Goal: Task Accomplishment & Management: Use online tool/utility

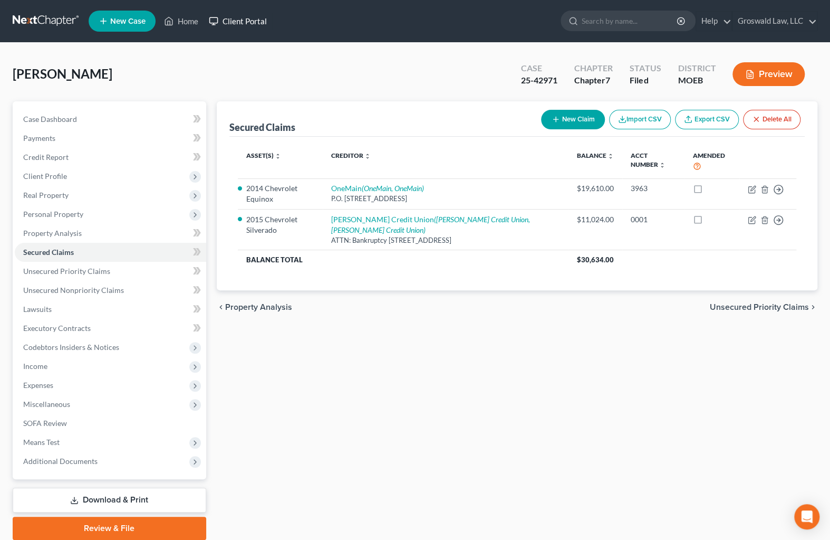
click at [205, 21] on link "Client Portal" at bounding box center [238, 21] width 69 height 19
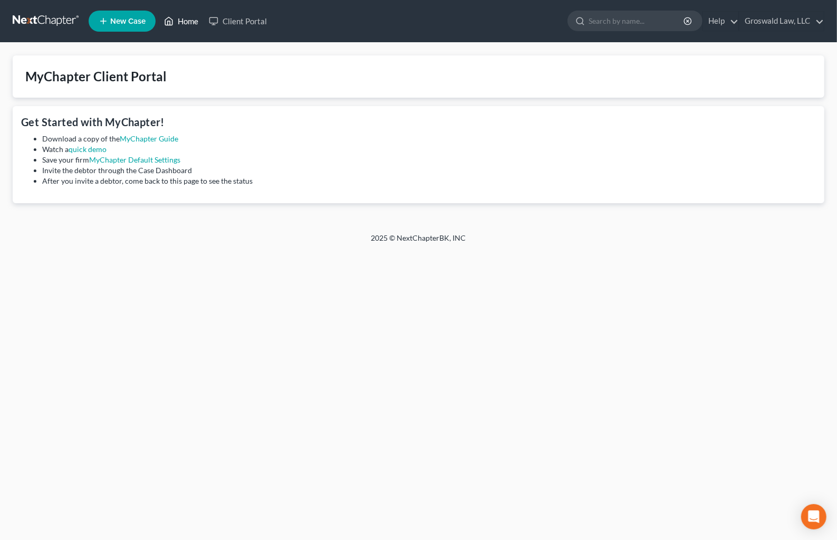
click at [173, 20] on icon at bounding box center [169, 21] width 7 height 8
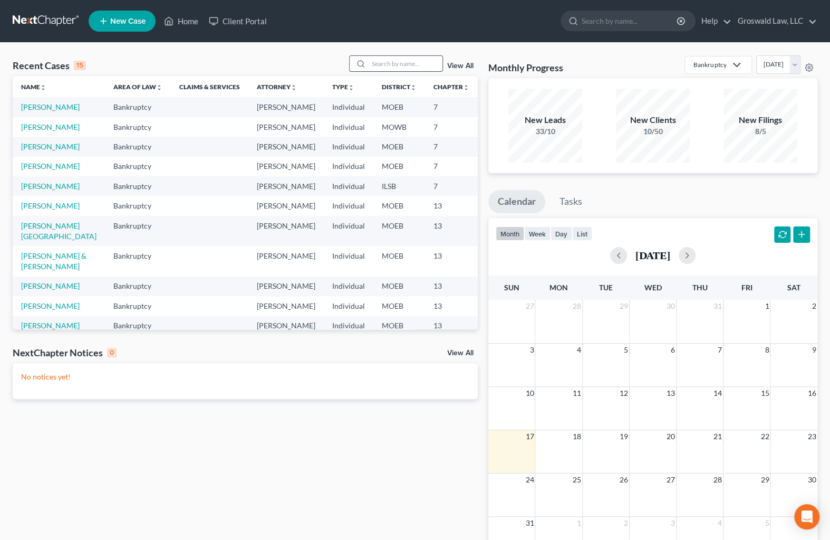
click at [380, 62] on input "search" at bounding box center [406, 63] width 74 height 15
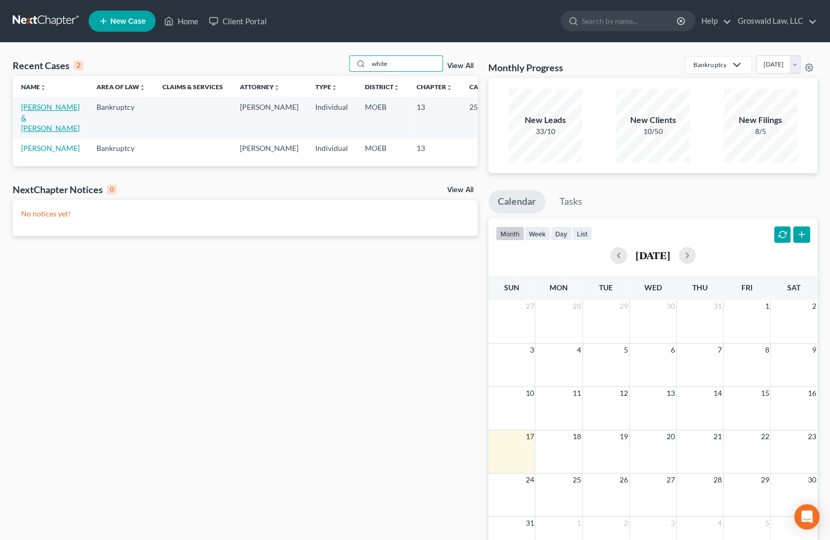
type input "white"
click at [30, 117] on link "[PERSON_NAME] & [PERSON_NAME]" at bounding box center [50, 117] width 59 height 30
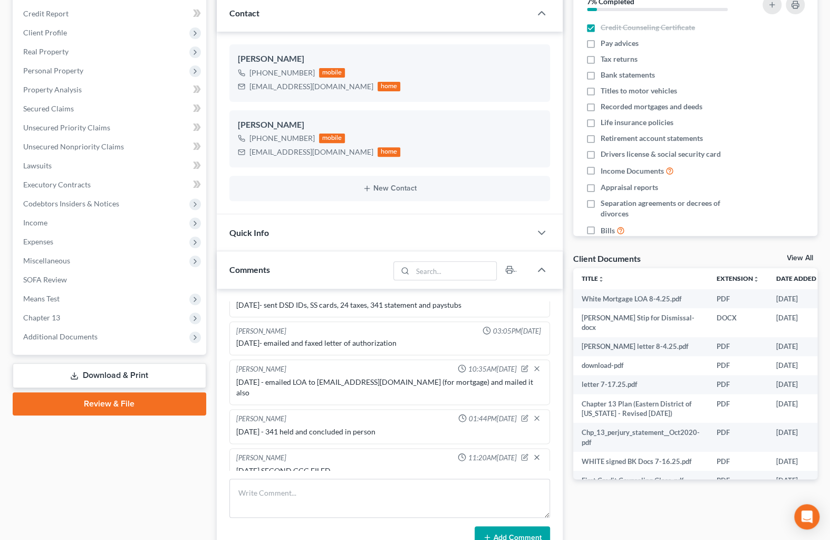
scroll to position [768, 0]
click at [46, 321] on span "Chapter 13" at bounding box center [110, 317] width 191 height 19
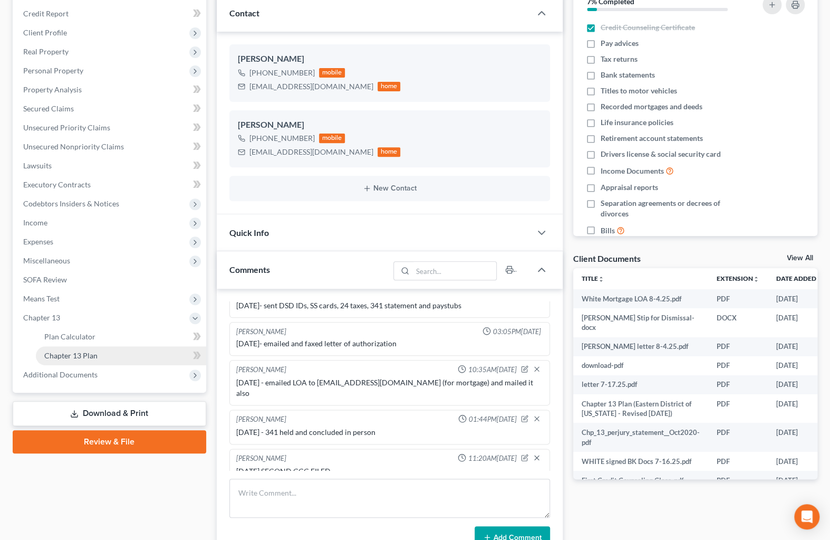
click at [97, 359] on link "Chapter 13 Plan" at bounding box center [121, 355] width 170 height 19
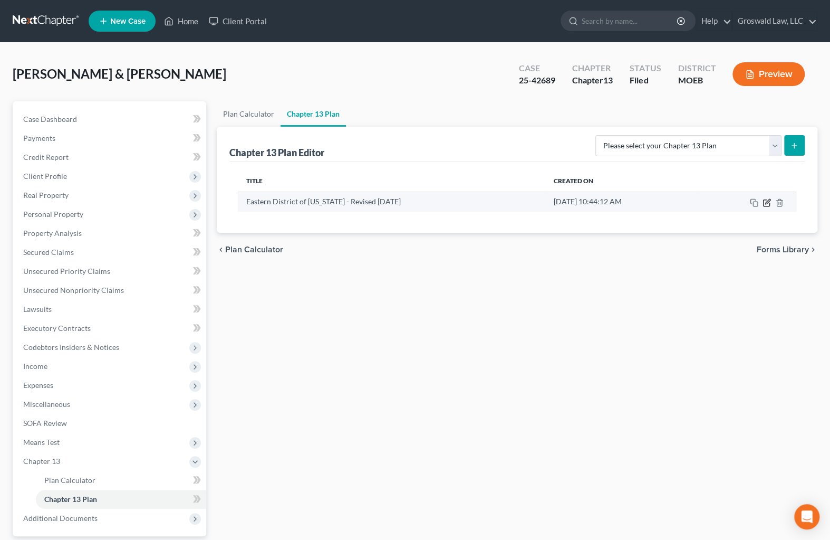
click at [765, 201] on icon "button" at bounding box center [767, 202] width 8 height 8
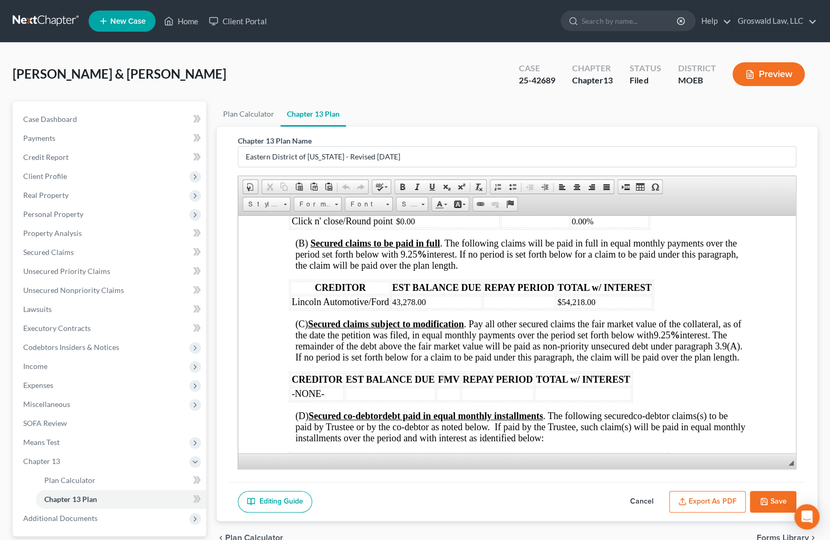
scroll to position [1678, 0]
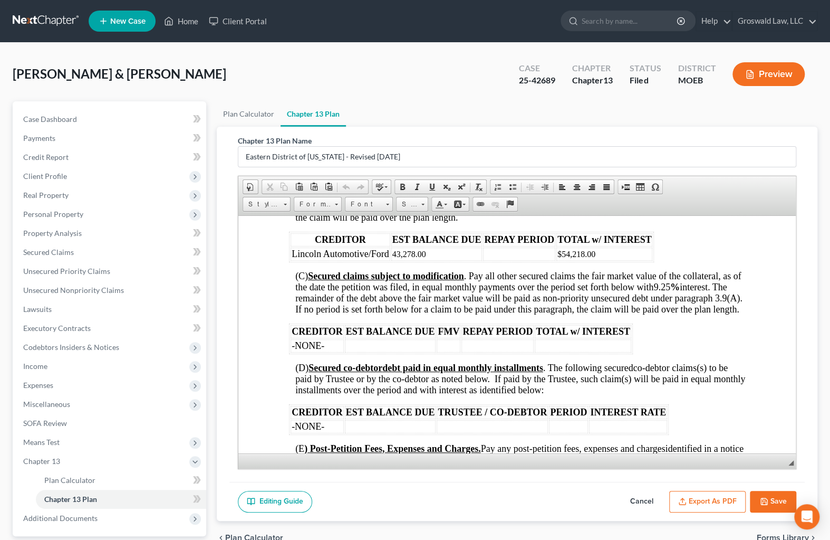
click at [633, 496] on button "Cancel" at bounding box center [642, 502] width 46 height 22
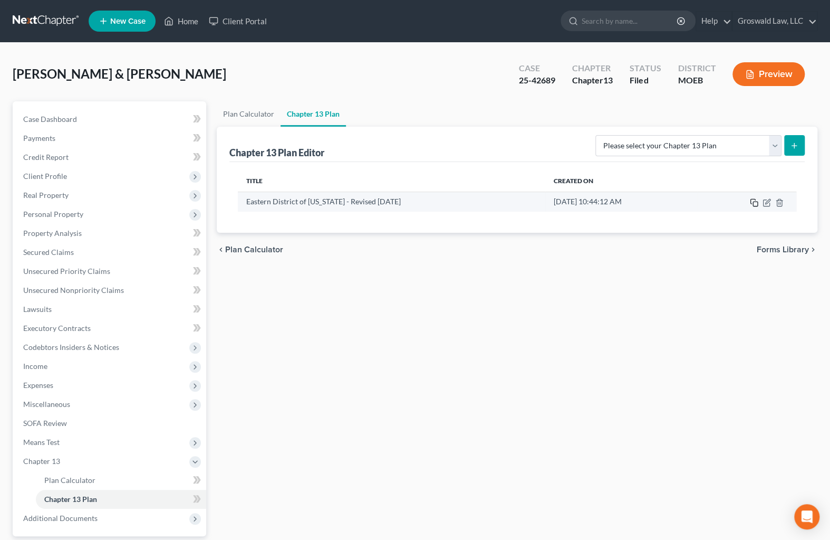
click at [757, 203] on icon "button" at bounding box center [754, 202] width 8 height 8
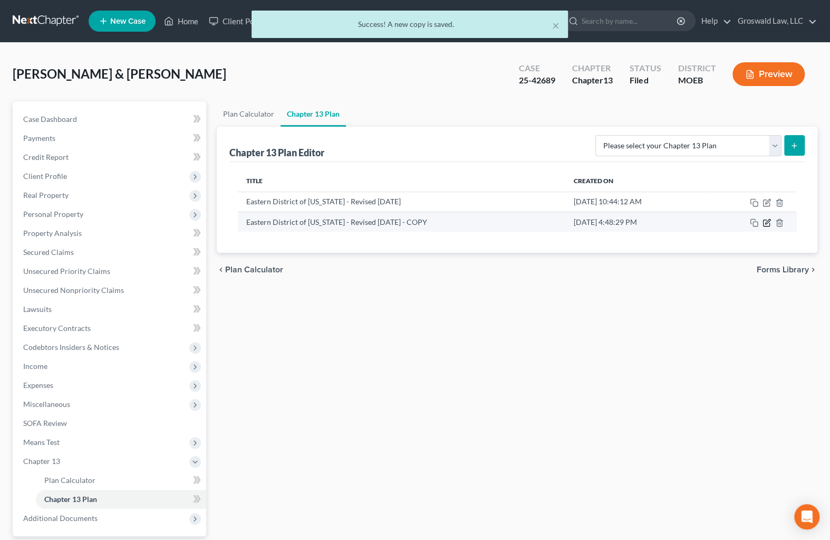
click at [769, 222] on icon "button" at bounding box center [767, 222] width 8 height 8
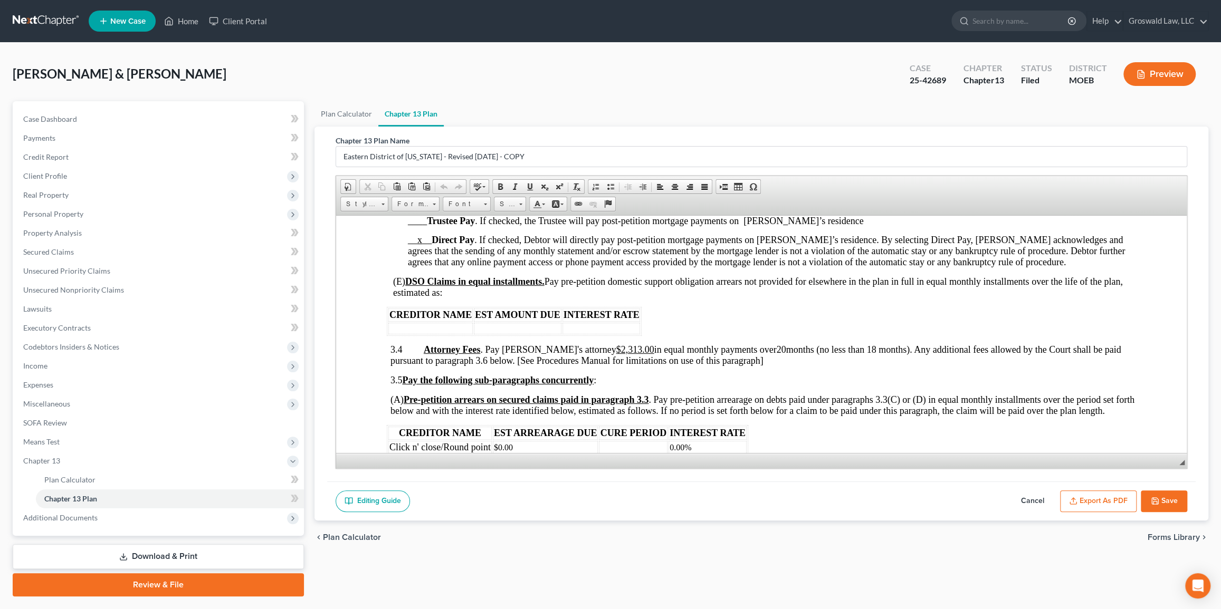
scroll to position [1199, 0]
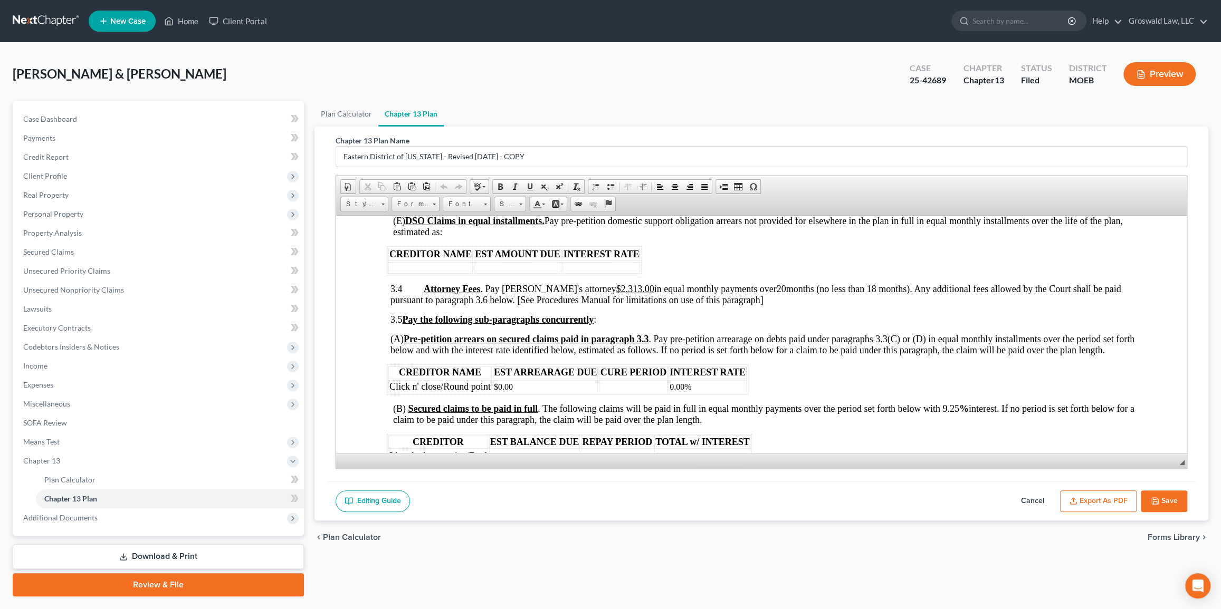
click at [830, 414] on span "(B) Secured claims to be paid in full . The following claims will be paid in fu…" at bounding box center [762, 414] width 741 height 22
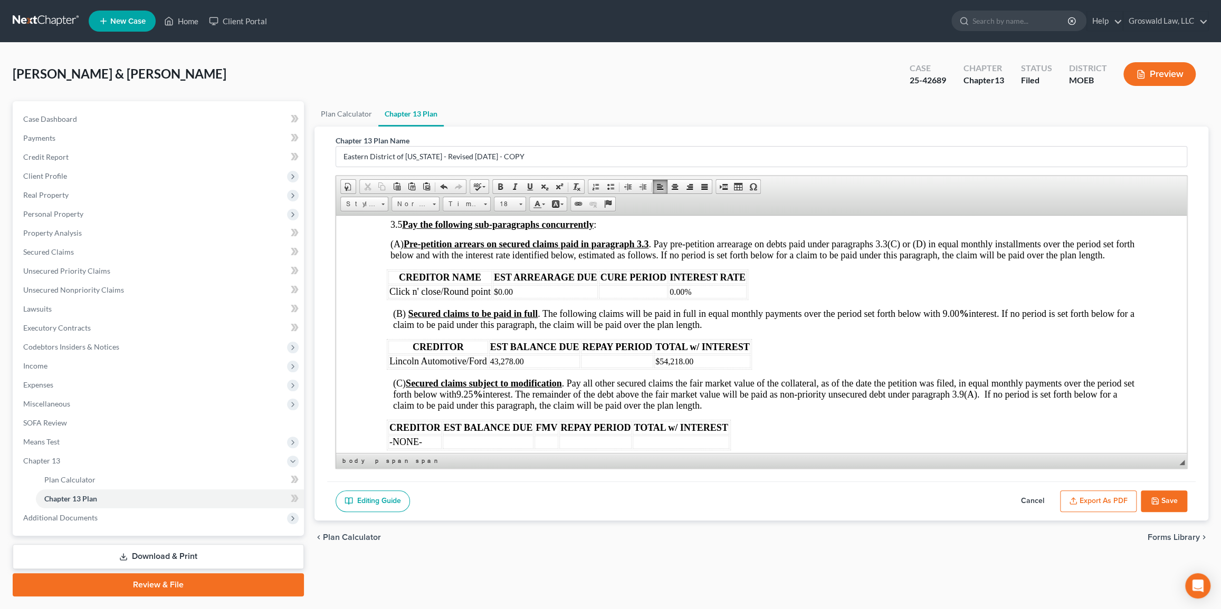
scroll to position [1295, 0]
click at [473, 397] on span "9.25" at bounding box center [464, 393] width 17 height 11
click at [517, 378] on body "L.R. 13 – Rev. [DATE] UNITED STATES BANKRUPTCY COURT EASTERN DISTRICT OF [US_ST…" at bounding box center [760, 289] width 749 height 2636
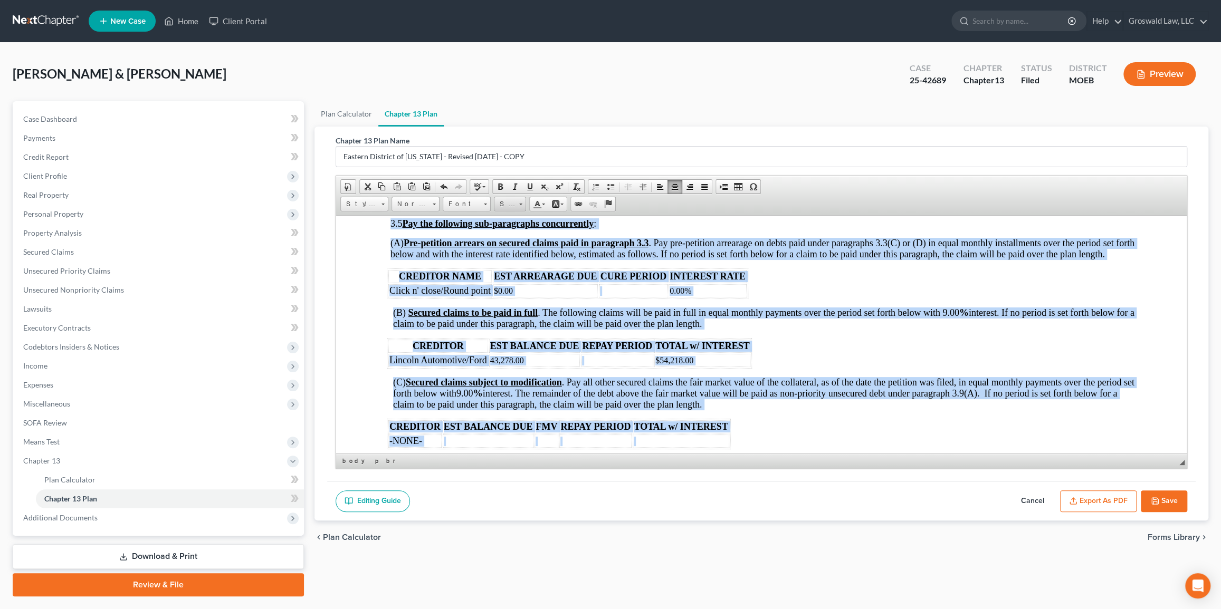
click at [521, 205] on span at bounding box center [520, 203] width 3 height 10
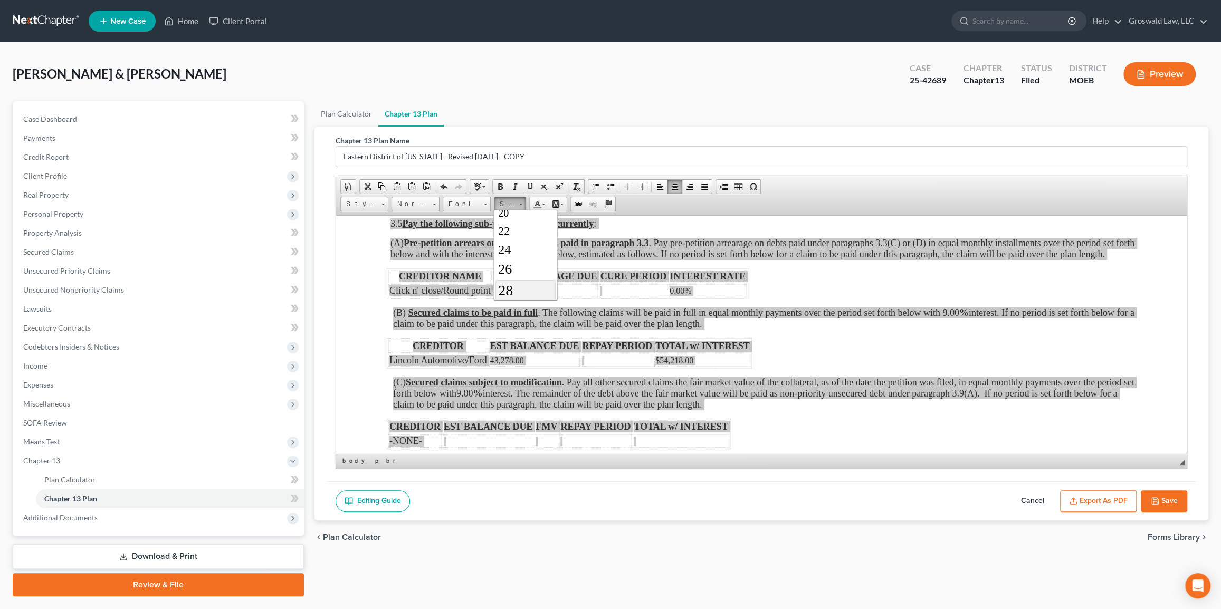
scroll to position [155, 0]
click at [513, 270] on link "28" at bounding box center [525, 268] width 60 height 21
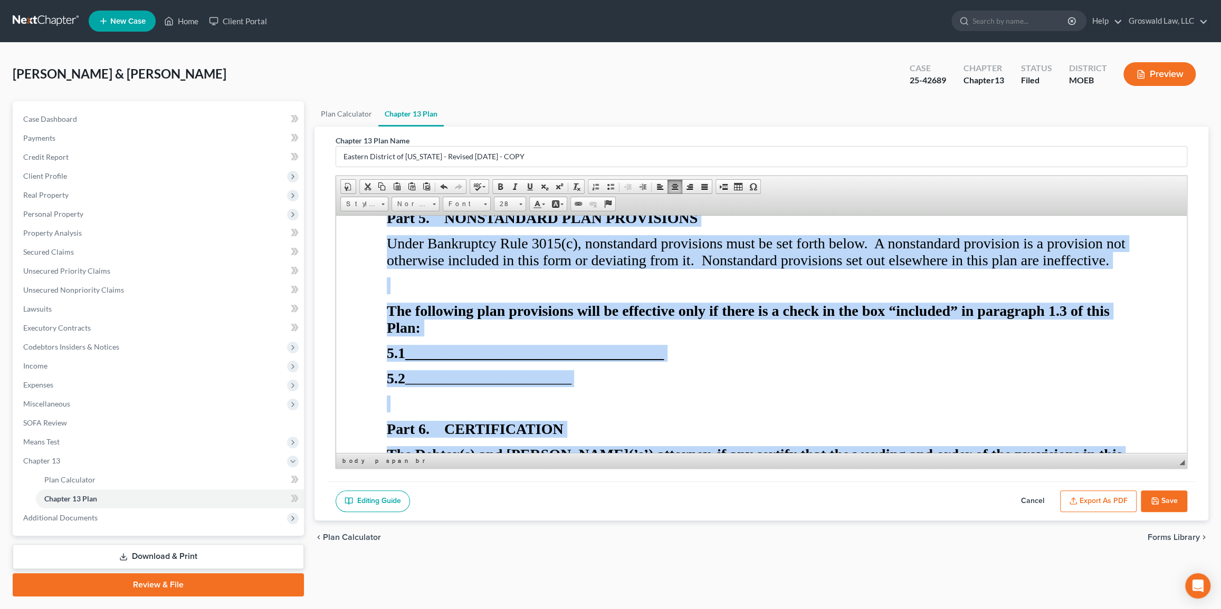
scroll to position [4172, 0]
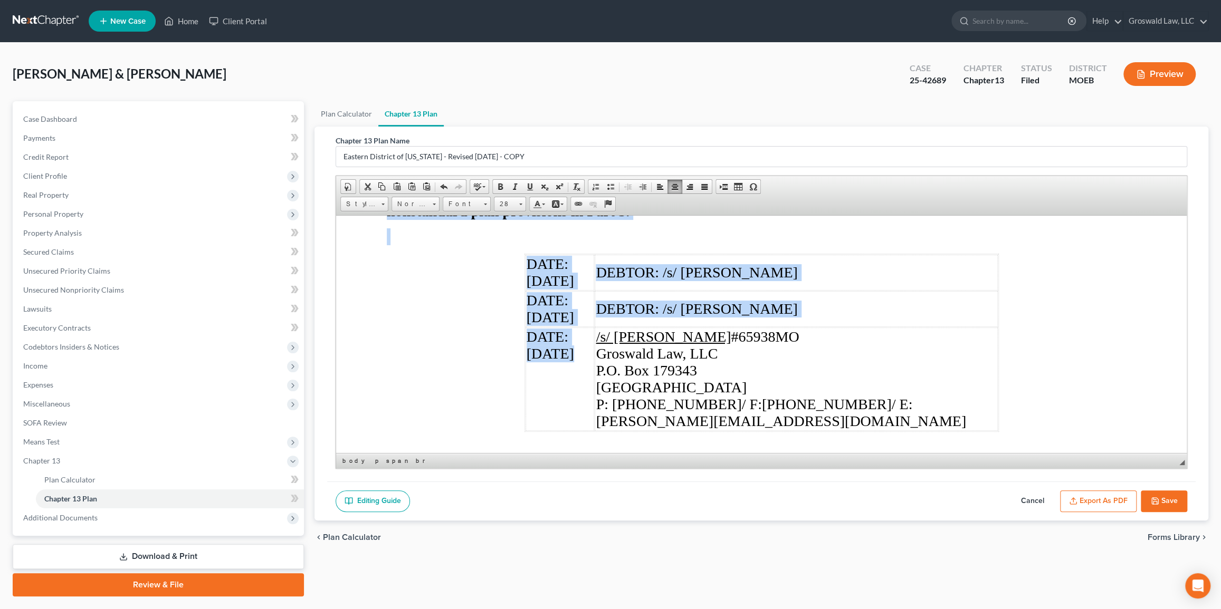
click at [696, 337] on span "/s/ [PERSON_NAME] #65938MO Groswald Law, LLC P.O. [GEOGRAPHIC_DATA] P: [PHONE_N…" at bounding box center [780, 378] width 370 height 101
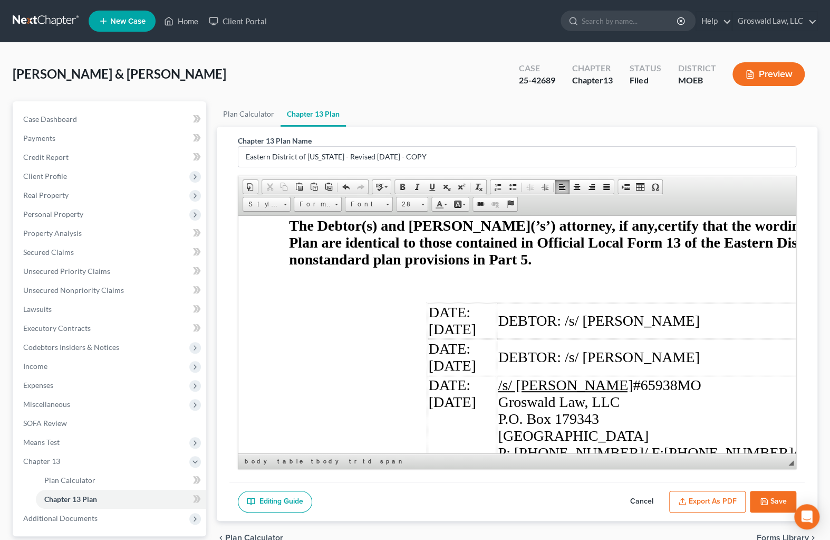
scroll to position [5417, 0]
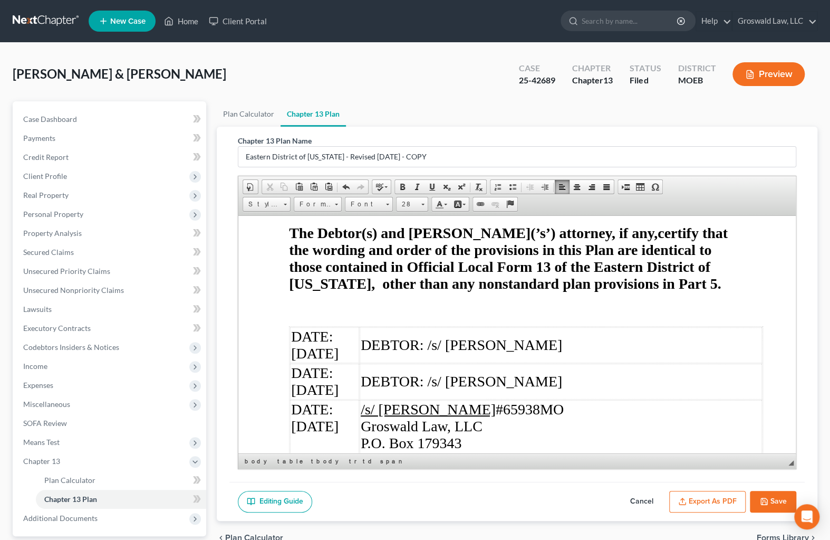
click at [624, 242] on p "The Debtor(s) and Debtor(’s’) attorney, if any, certify​ that the wording and o…" at bounding box center [517, 258] width 456 height 68
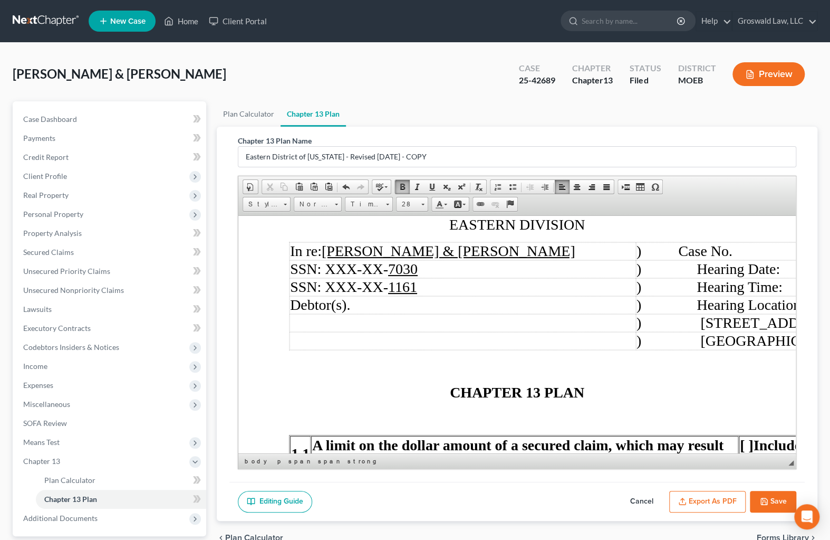
scroll to position [0, 0]
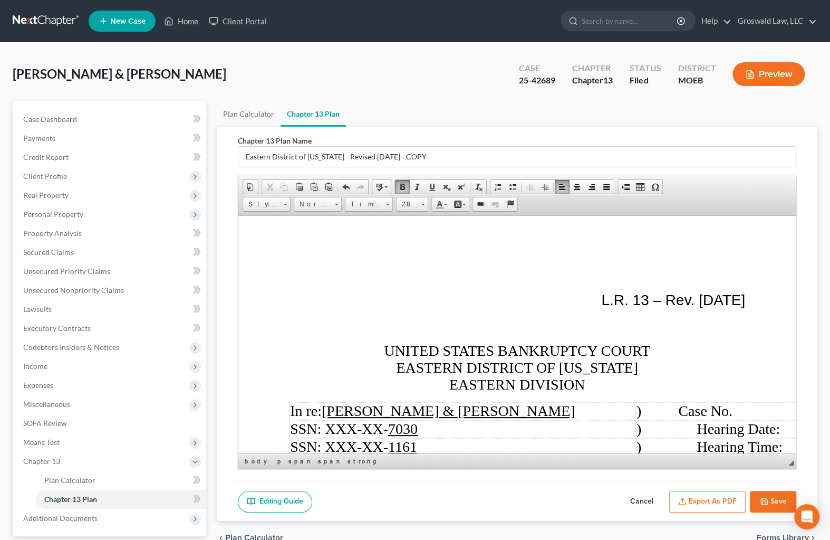
drag, startPoint x: 793, startPoint y: 428, endPoint x: 1040, endPoint y: 418, distance: 247.1
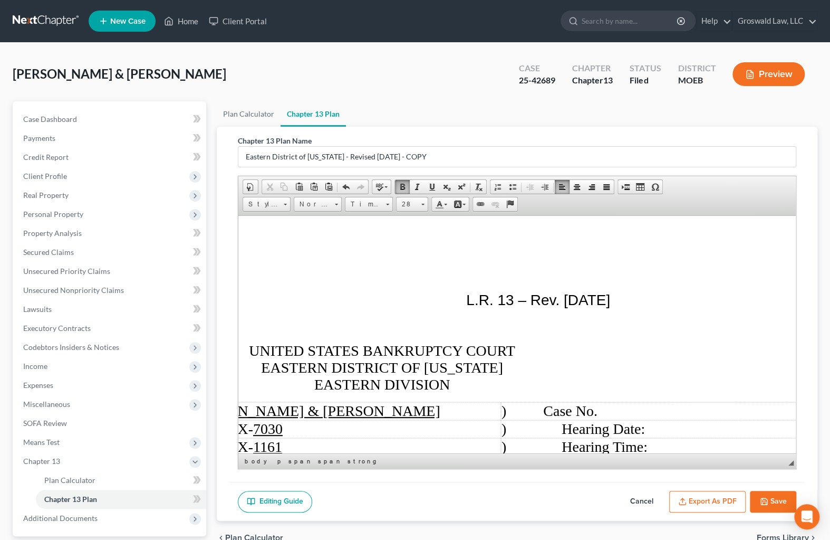
scroll to position [0, 136]
click at [685, 411] on td ") Case No." at bounding box center [687, 410] width 375 height 18
click at [744, 421] on td ") Hearing Date:" at bounding box center [687, 428] width 375 height 18
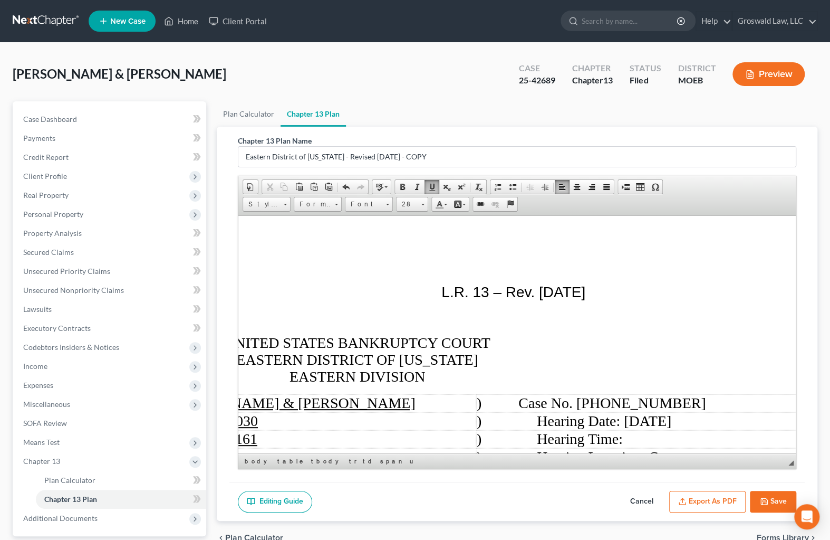
scroll to position [56, 160]
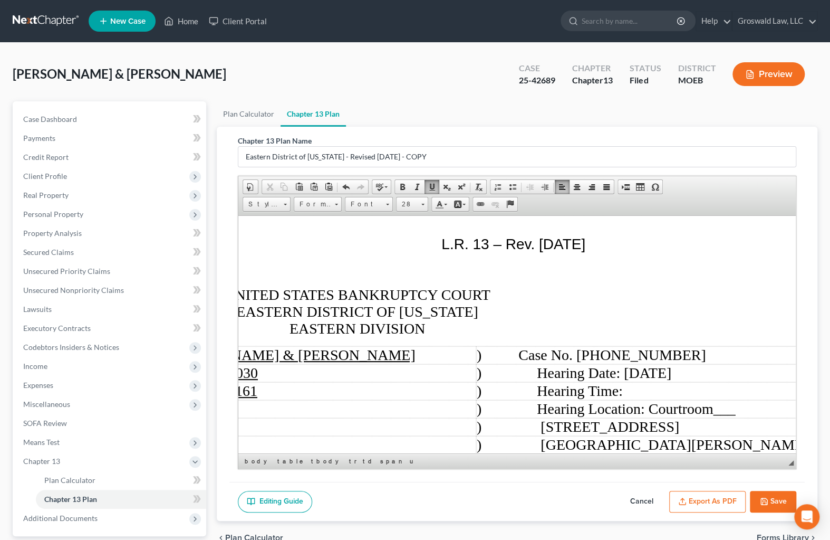
click at [709, 394] on td ") Hearing Time:" at bounding box center [663, 390] width 375 height 18
click at [735, 406] on span "___" at bounding box center [724, 408] width 22 height 16
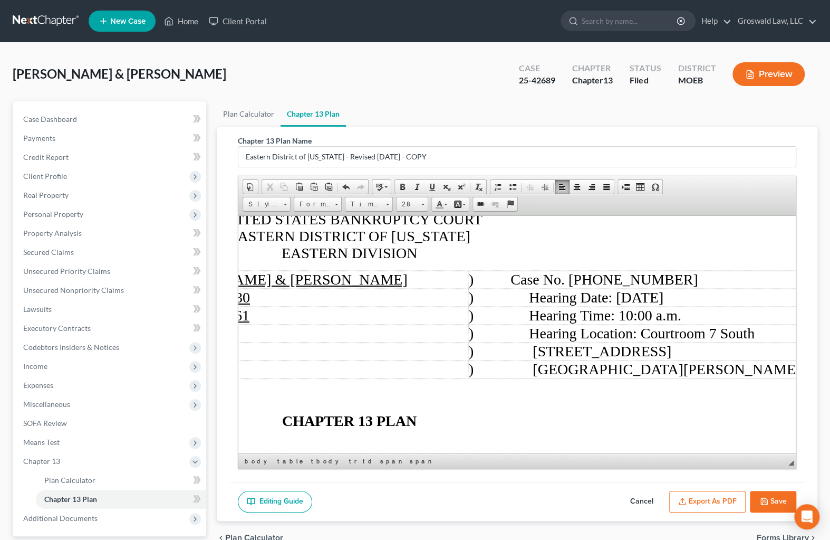
scroll to position [248, 168]
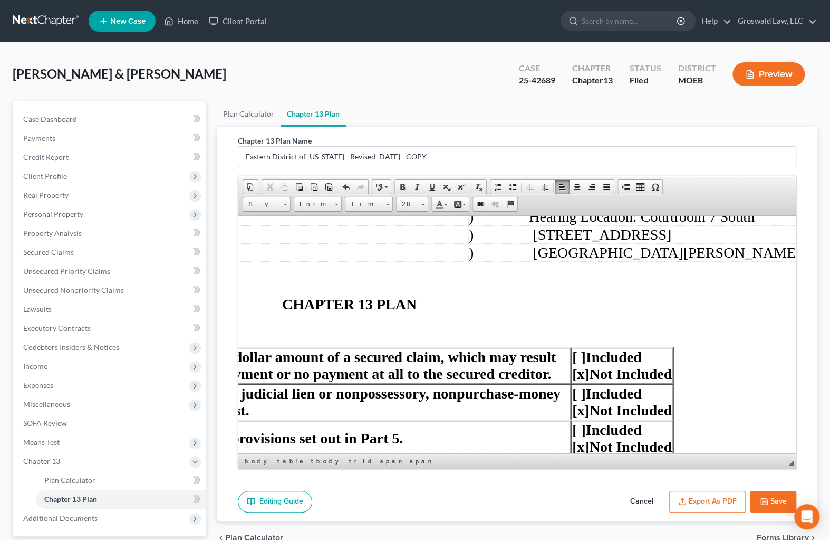
click at [282, 301] on span "CHAPTER 13 PLAN" at bounding box center [349, 303] width 135 height 16
click at [708, 503] on button "Export as PDF" at bounding box center [707, 502] width 76 height 22
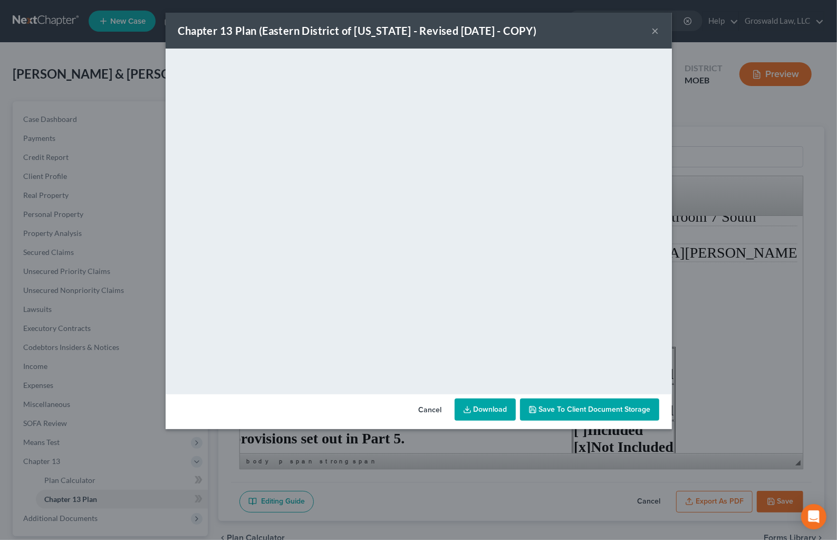
click at [423, 410] on button "Cancel" at bounding box center [430, 409] width 40 height 21
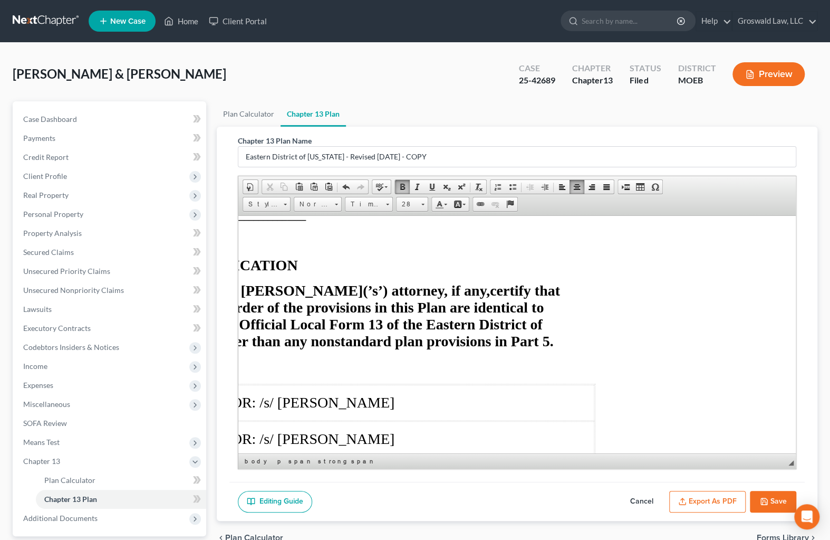
scroll to position [5359, 0]
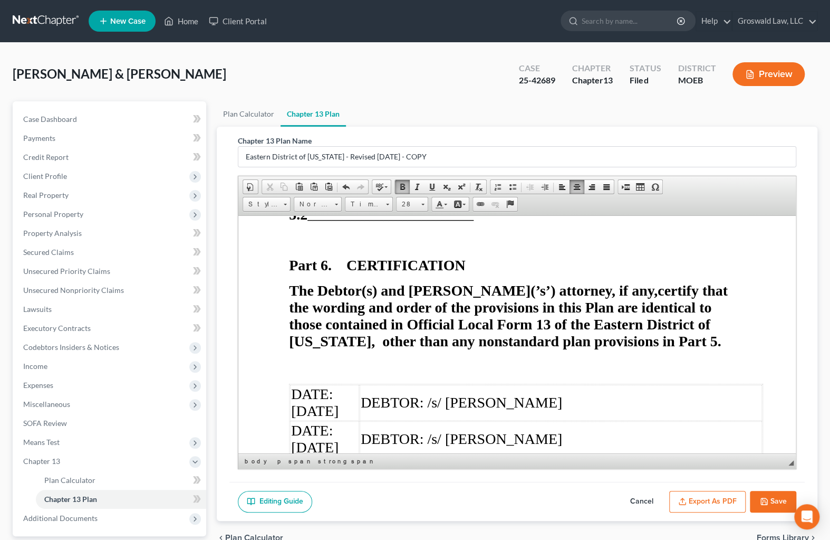
drag, startPoint x: 378, startPoint y: 362, endPoint x: 337, endPoint y: 354, distance: 41.8
click at [337, 402] on span "[DATE]" at bounding box center [314, 410] width 47 height 16
click at [686, 501] on icon "button" at bounding box center [682, 501] width 8 height 8
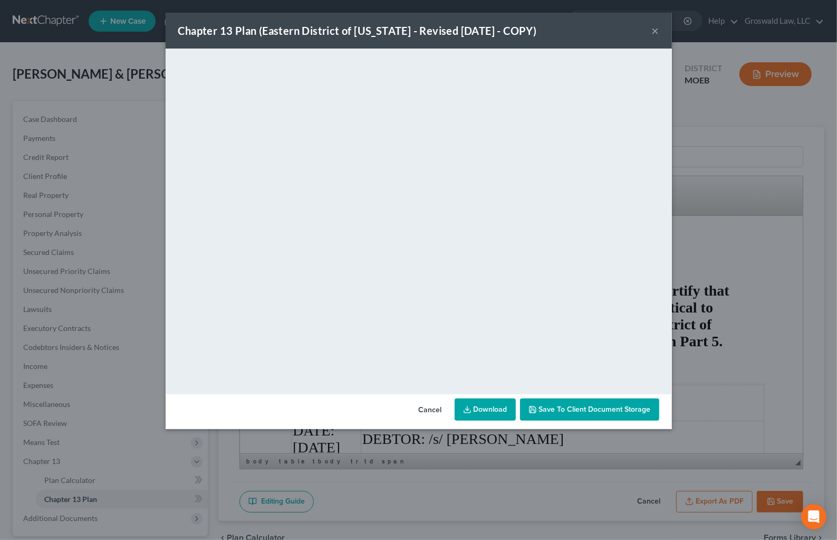
drag, startPoint x: 655, startPoint y: 27, endPoint x: 631, endPoint y: 52, distance: 33.6
click at [655, 28] on button "×" at bounding box center [655, 30] width 7 height 13
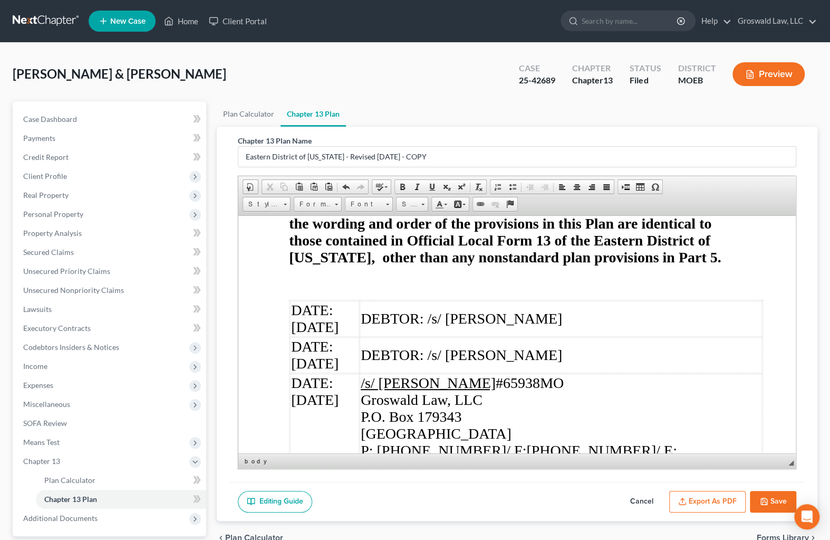
scroll to position [5488, 0]
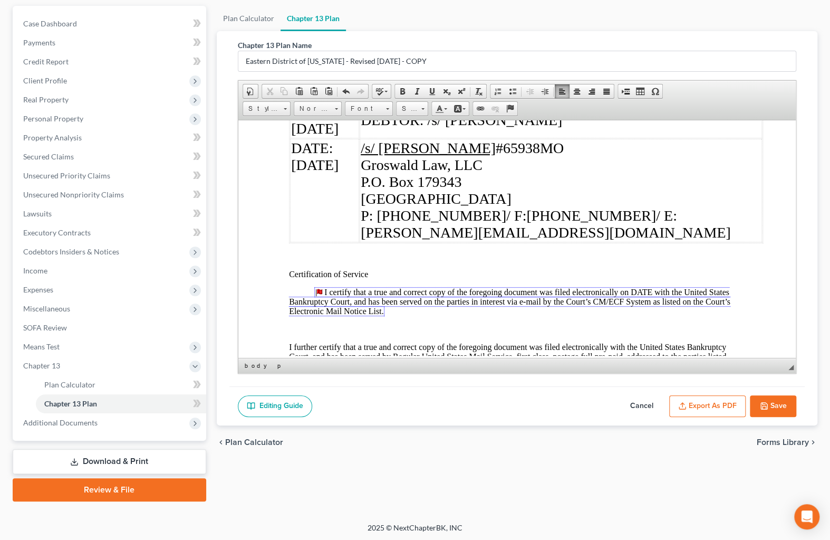
scroll to position [5584, 0]
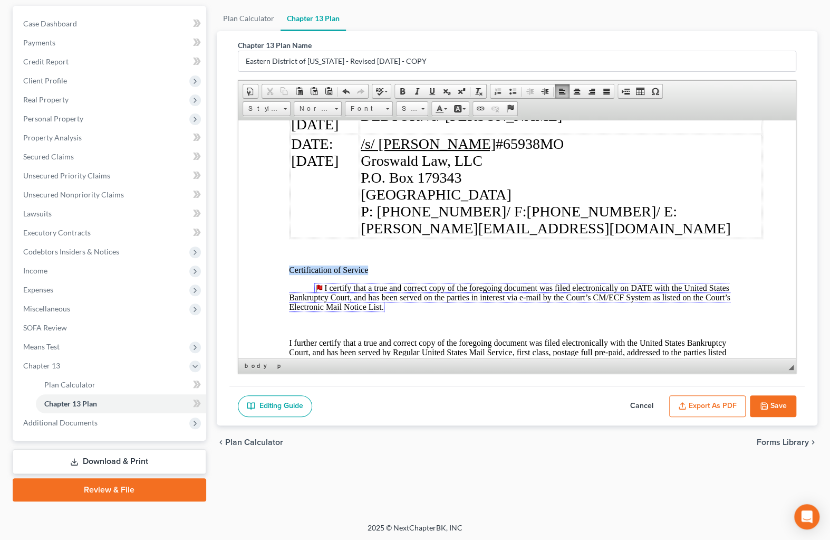
drag, startPoint x: 378, startPoint y: 232, endPoint x: 270, endPoint y: 233, distance: 108.1
click at [577, 90] on span at bounding box center [577, 91] width 8 height 8
click at [401, 90] on span at bounding box center [402, 91] width 8 height 8
click at [428, 89] on span at bounding box center [432, 91] width 8 height 8
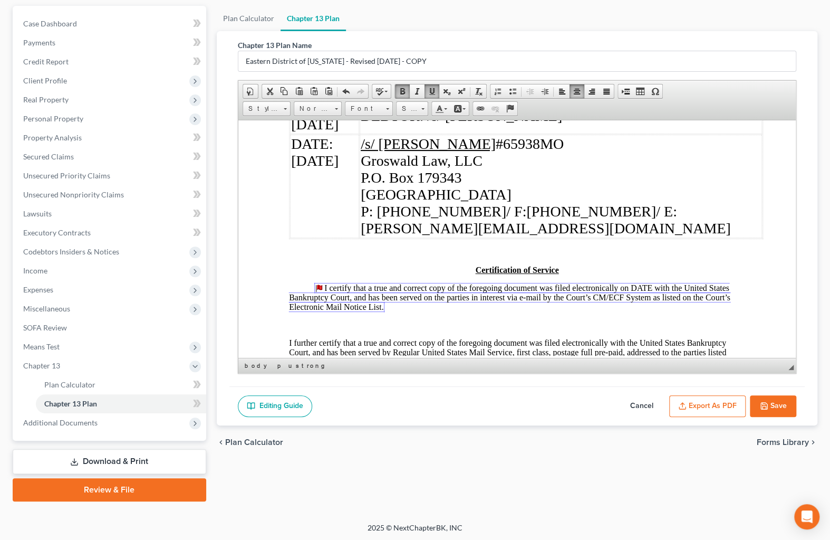
drag, startPoint x: 657, startPoint y: 264, endPoint x: 653, endPoint y: 255, distance: 9.4
click at [656, 282] on link "I certify that a true and correct copy of the foregoing document was filed elec…" at bounding box center [510, 296] width 442 height 29
drag, startPoint x: 652, startPoint y: 250, endPoint x: 632, endPoint y: 248, distance: 20.1
click at [632, 282] on link "I certify that a true and correct copy of the foregoing document was filed elec…" at bounding box center [510, 296] width 442 height 29
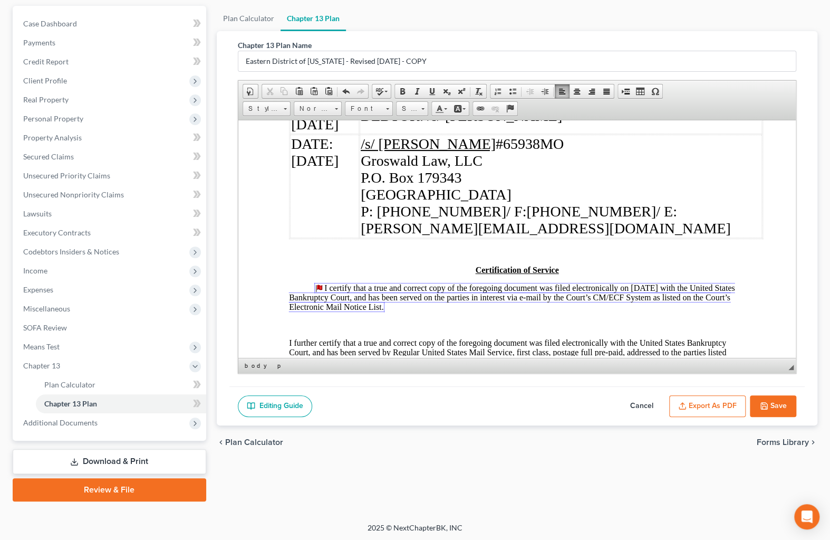
click at [371, 320] on p at bounding box center [517, 324] width 456 height 9
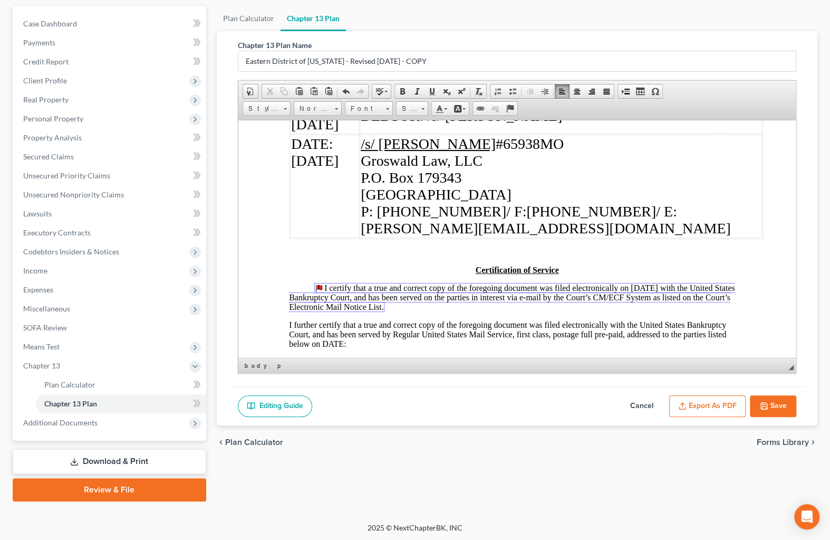
click at [385, 320] on p "I further certify that a true and correct copy of the foregoing document was fi…" at bounding box center [517, 334] width 456 height 28
drag, startPoint x: 591, startPoint y: 89, endPoint x: 444, endPoint y: 87, distance: 147.2
click at [588, 88] on span at bounding box center [592, 91] width 8 height 8
click at [428, 89] on span at bounding box center [432, 91] width 8 height 8
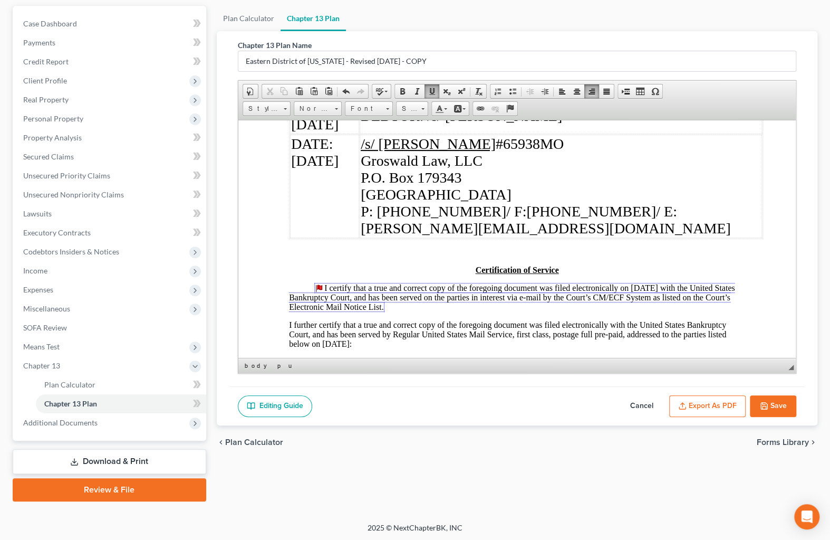
click at [713, 403] on button "Export as PDF" at bounding box center [707, 406] width 76 height 22
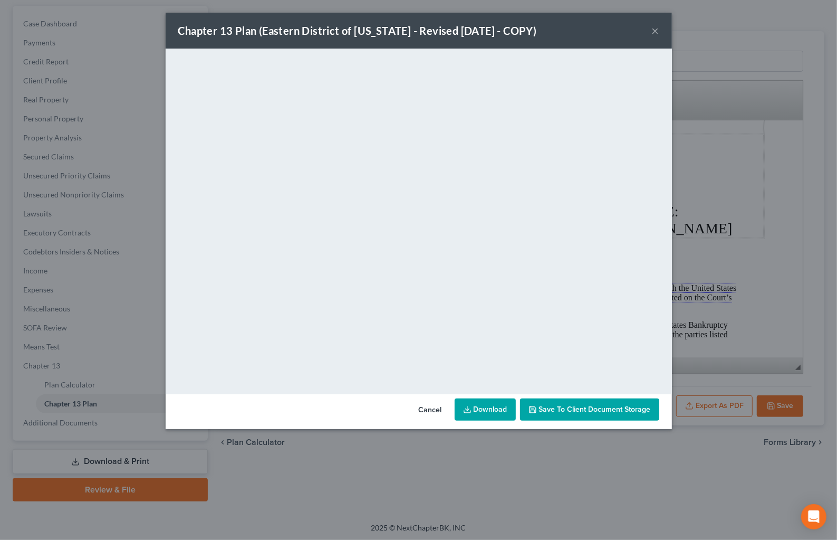
click at [653, 28] on button "×" at bounding box center [655, 30] width 7 height 13
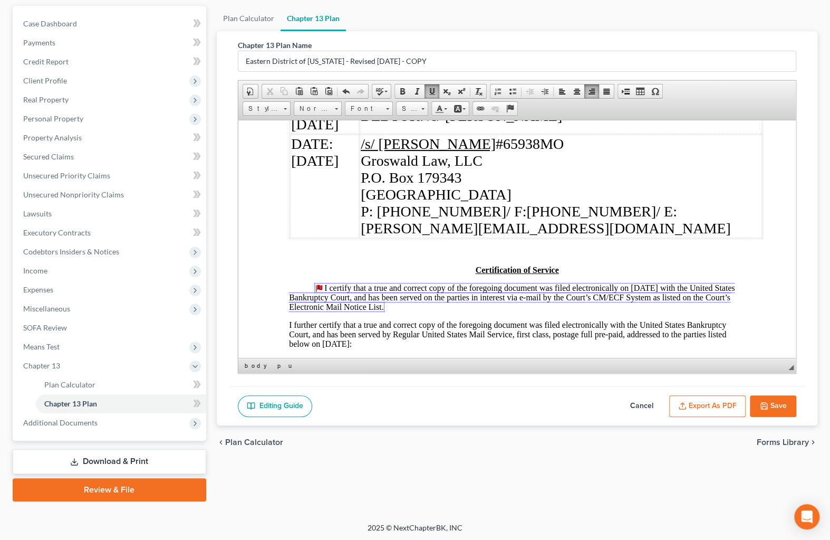
click at [767, 404] on icon "button" at bounding box center [764, 405] width 6 height 6
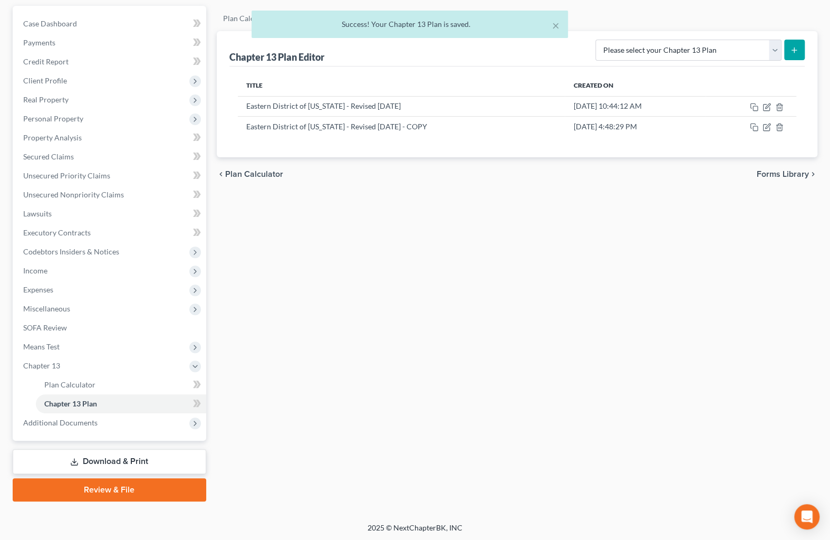
drag, startPoint x: 84, startPoint y: 427, endPoint x: 80, endPoint y: 434, distance: 7.3
click at [84, 427] on span "Additional Documents" at bounding box center [110, 422] width 191 height 19
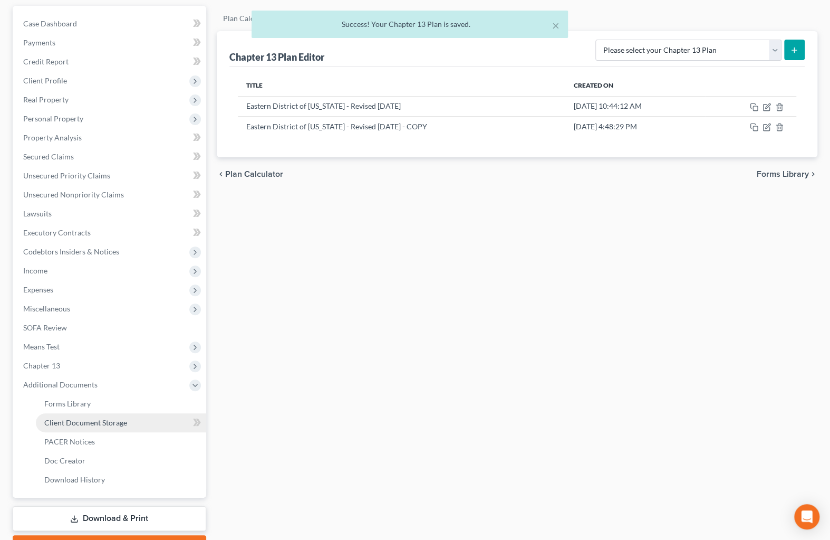
click at [99, 424] on span "Client Document Storage" at bounding box center [85, 422] width 83 height 9
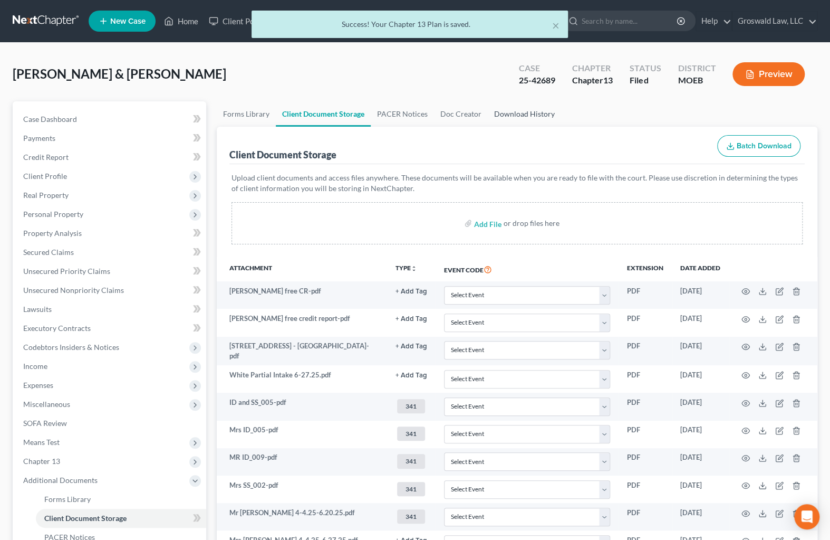
click at [532, 111] on link "Download History" at bounding box center [524, 113] width 73 height 25
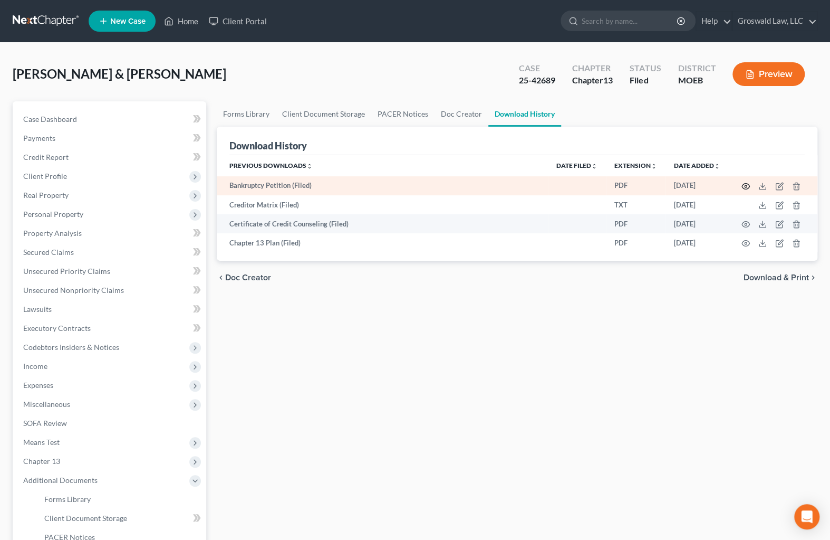
click at [744, 185] on icon "button" at bounding box center [746, 186] width 8 height 8
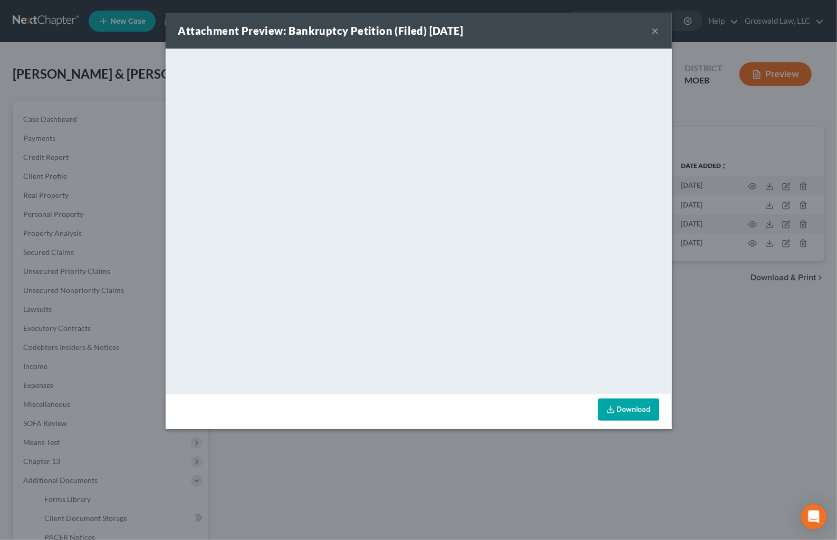
click at [653, 31] on button "×" at bounding box center [655, 30] width 7 height 13
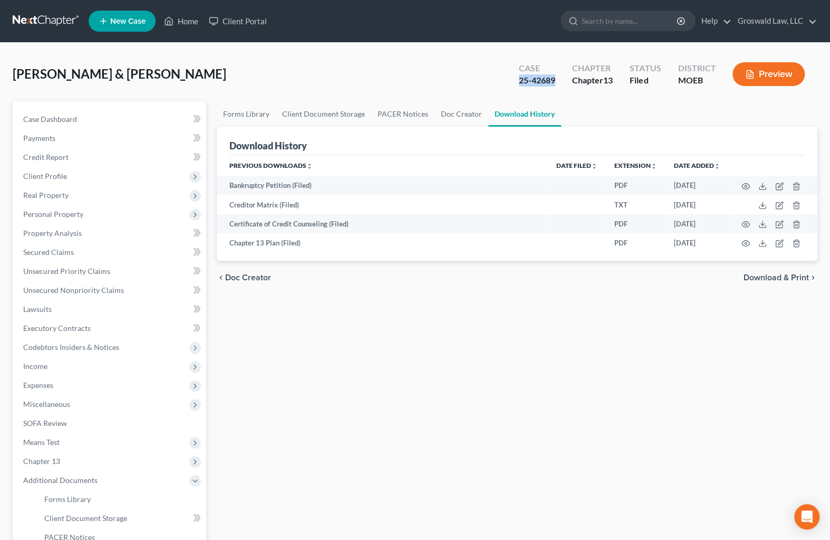
drag, startPoint x: 555, startPoint y: 76, endPoint x: 520, endPoint y: 81, distance: 36.2
click at [516, 81] on div "Case 25-42689" at bounding box center [537, 75] width 53 height 31
copy div "25-42689"
